Goal: Navigation & Orientation: Find specific page/section

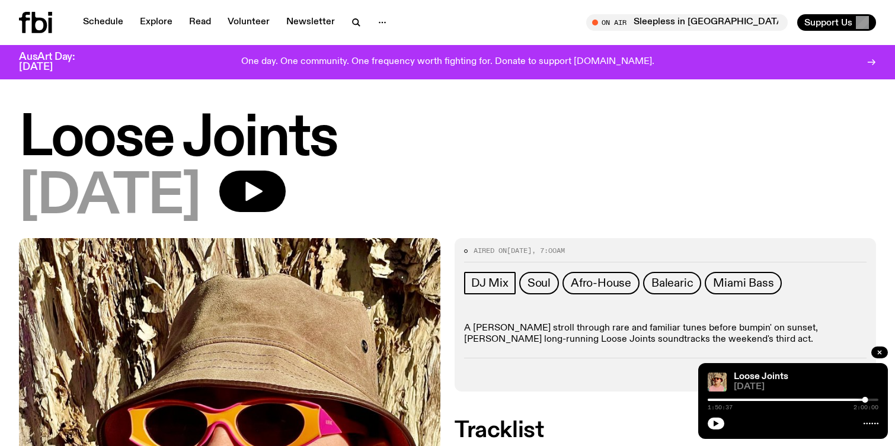
click at [502, 135] on h1 "Loose Joints" at bounding box center [447, 139] width 857 height 53
click at [113, 23] on link "Schedule" at bounding box center [103, 22] width 55 height 17
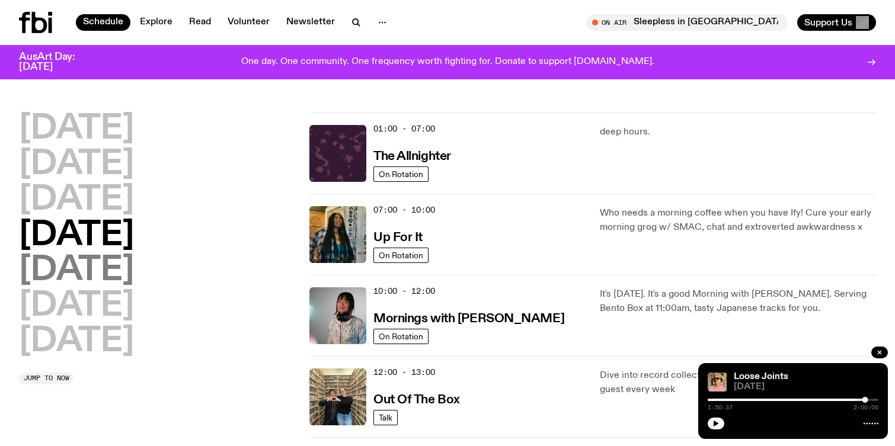
click at [85, 270] on h2 "[DATE]" at bounding box center [76, 270] width 115 height 33
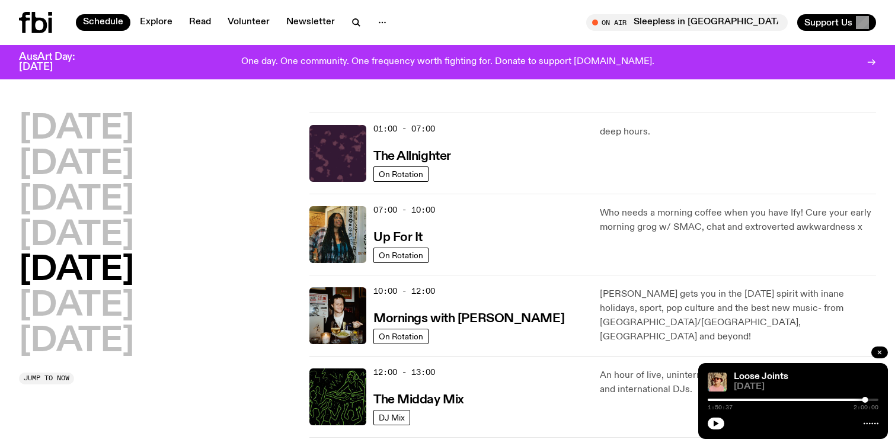
click at [877, 355] on icon "button" at bounding box center [879, 352] width 7 height 7
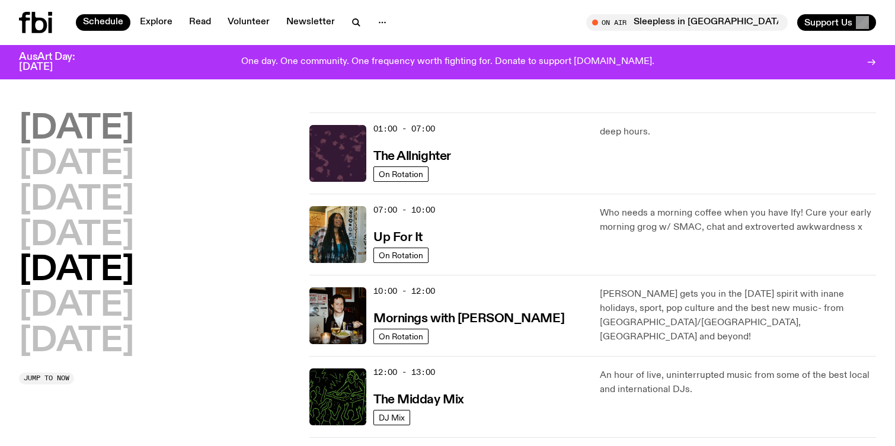
click at [125, 134] on h2 "[DATE]" at bounding box center [76, 129] width 115 height 33
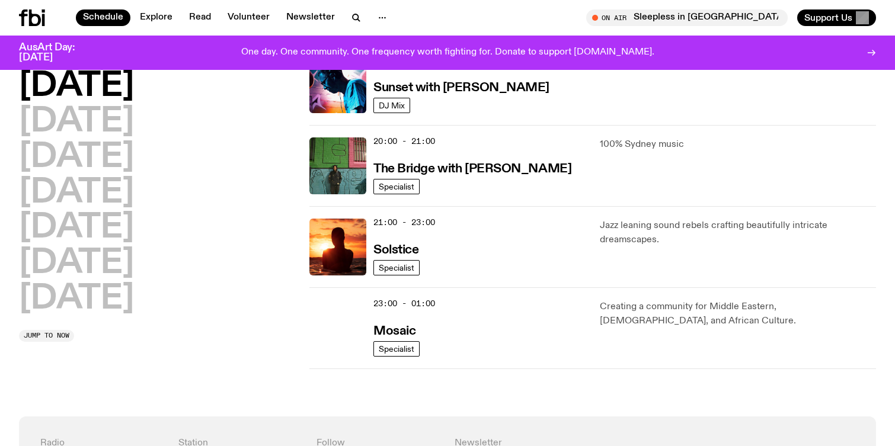
scroll to position [421, 0]
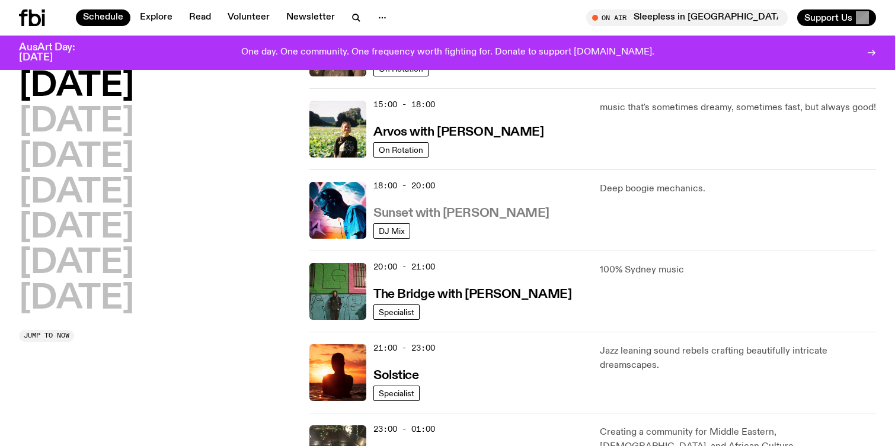
click at [455, 213] on h3 "Sunset with [PERSON_NAME]" at bounding box center [462, 214] width 176 height 12
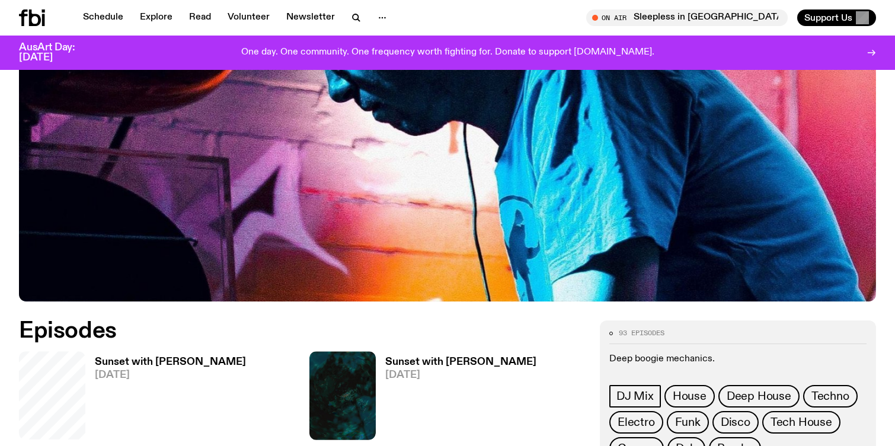
scroll to position [418, 0]
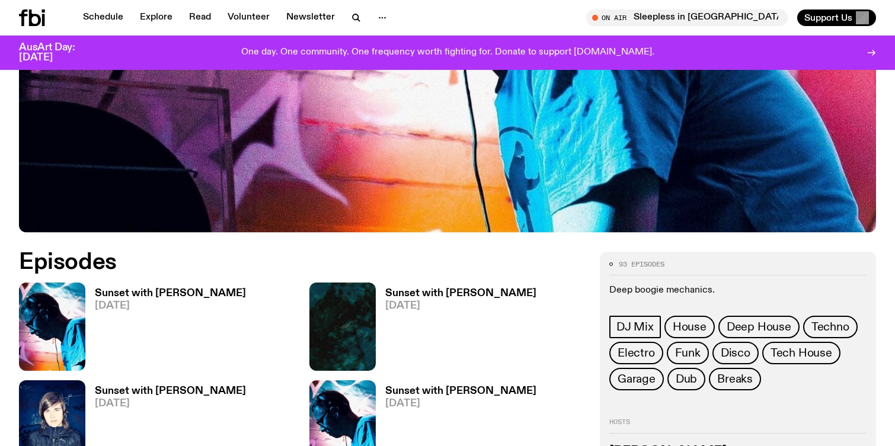
click at [181, 294] on h3 "Sunset with [PERSON_NAME]" at bounding box center [170, 294] width 151 height 10
